Goal: Task Accomplishment & Management: Manage account settings

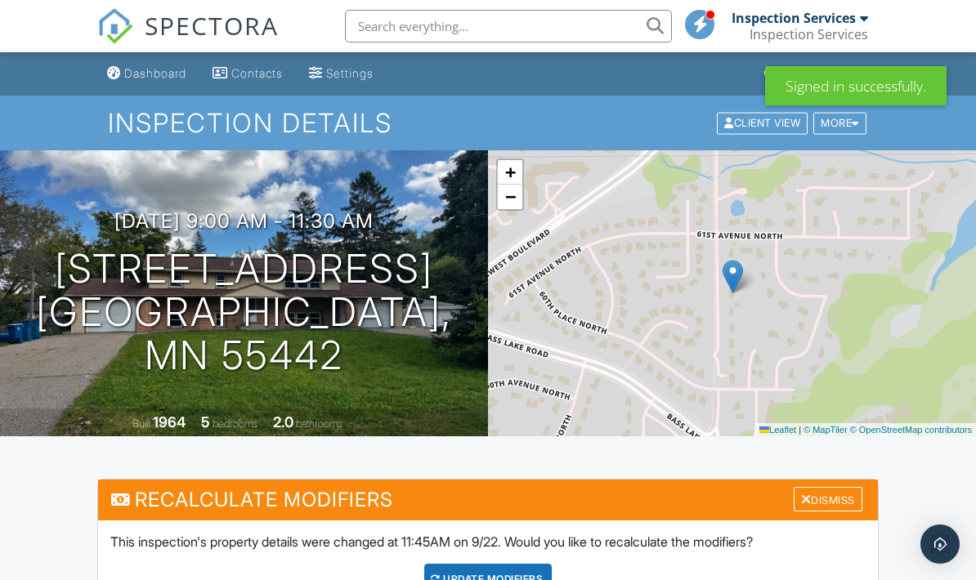
click at [538, 30] on input "text" at bounding box center [508, 26] width 327 height 33
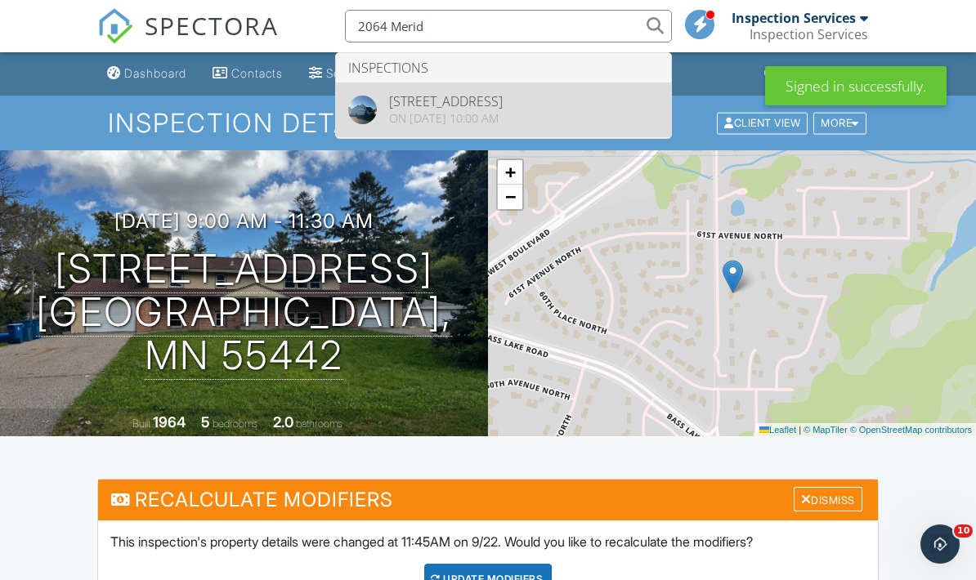
type input "2064 Merid"
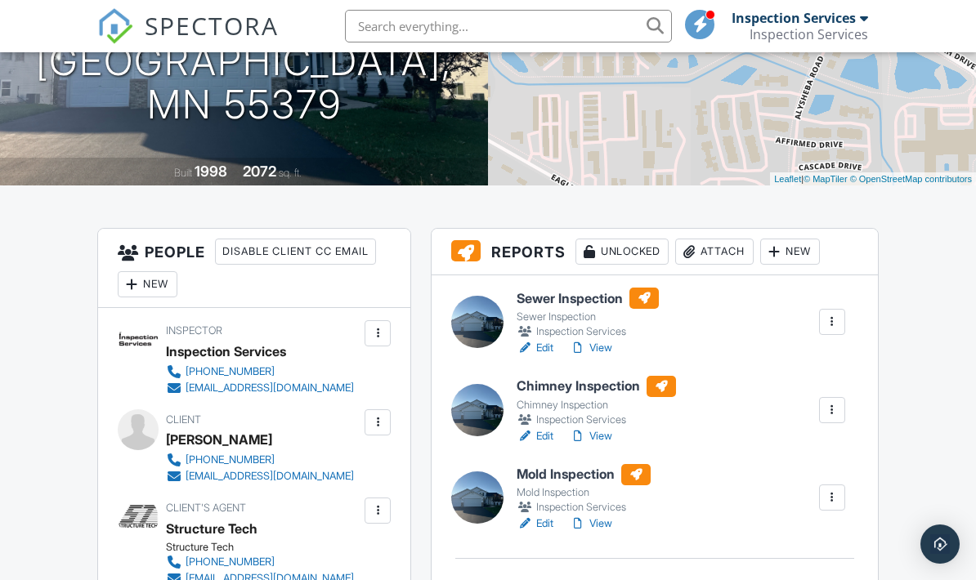
click at [592, 345] on link "View" at bounding box center [591, 348] width 42 height 16
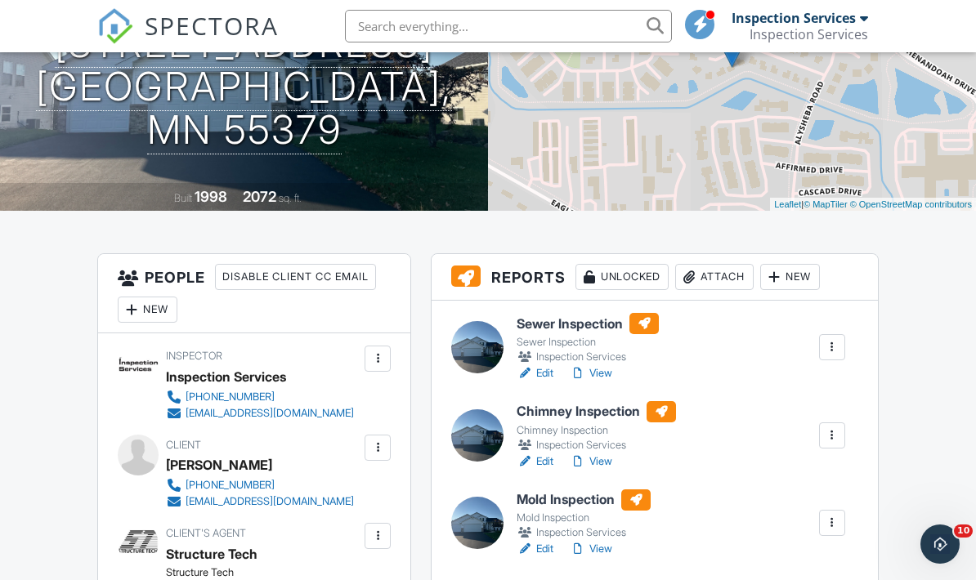
click at [830, 346] on div at bounding box center [832, 347] width 16 height 16
click at [789, 381] on link "Quick Publish" at bounding box center [777, 384] width 121 height 18
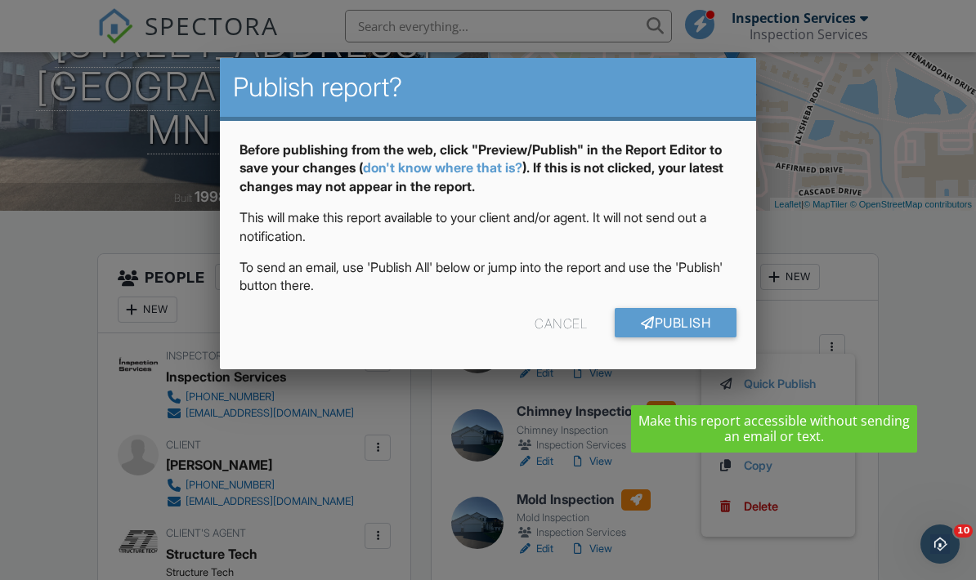
click at [686, 322] on link "Publish" at bounding box center [676, 322] width 122 height 29
